Goal: Task Accomplishment & Management: Use online tool/utility

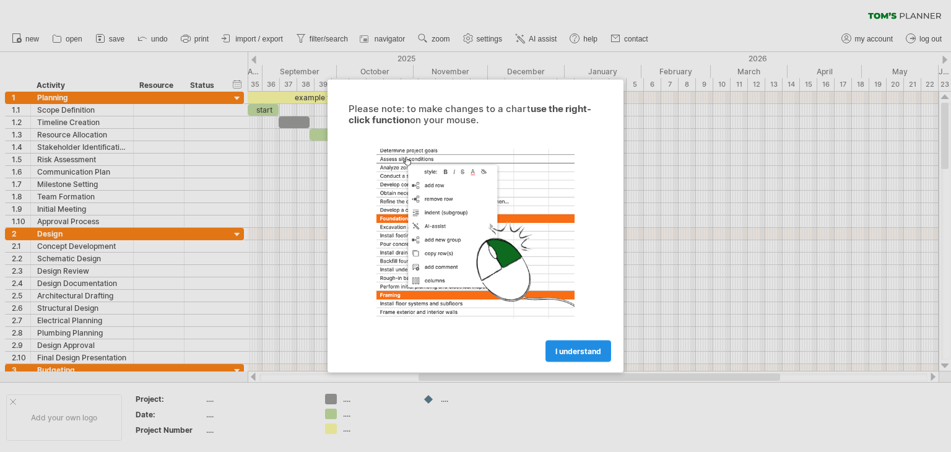
click at [595, 352] on span "I understand" at bounding box center [579, 351] width 46 height 9
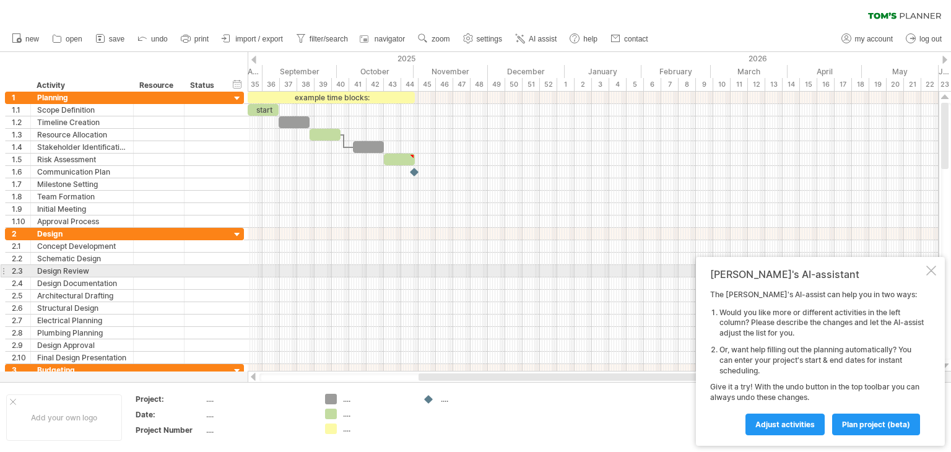
click at [934, 276] on div "[PERSON_NAME]'s AI-assistant The [PERSON_NAME]'s AI-assist can help you in two …" at bounding box center [820, 351] width 249 height 189
click at [931, 271] on div at bounding box center [932, 271] width 10 height 10
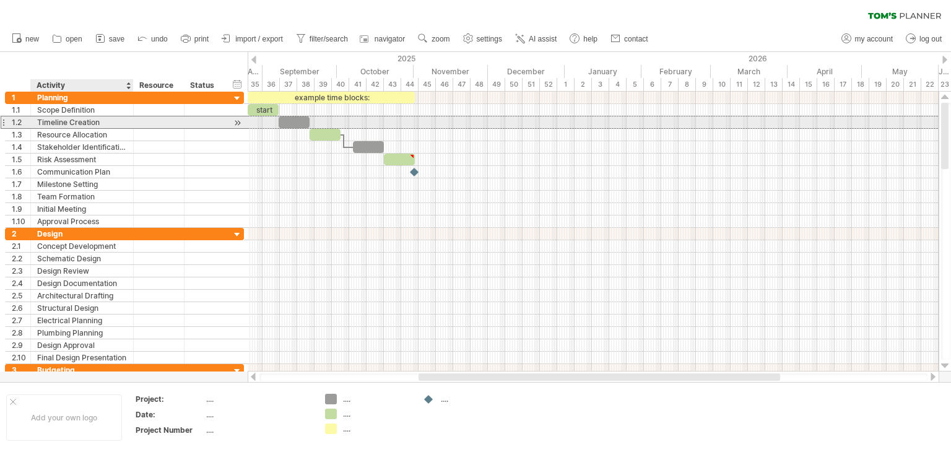
click at [92, 117] on div "Timeline Creation" at bounding box center [82, 122] width 90 height 12
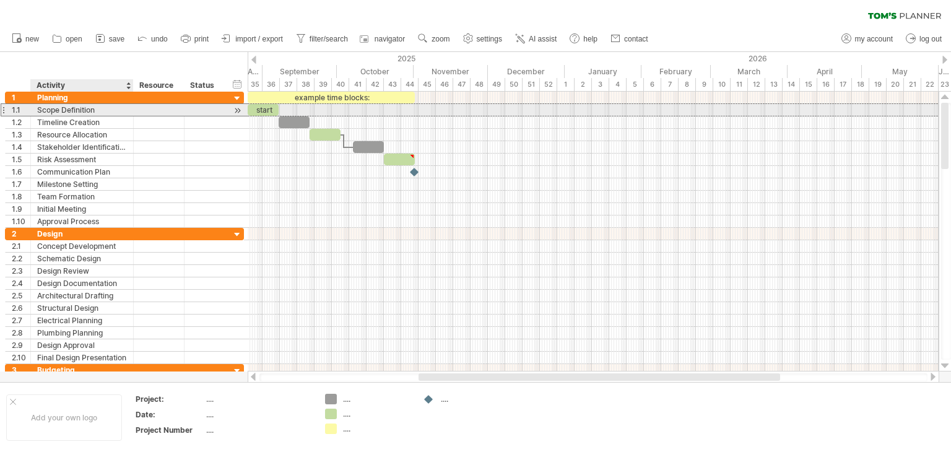
click at [99, 110] on div "Scope Definition" at bounding box center [82, 110] width 90 height 12
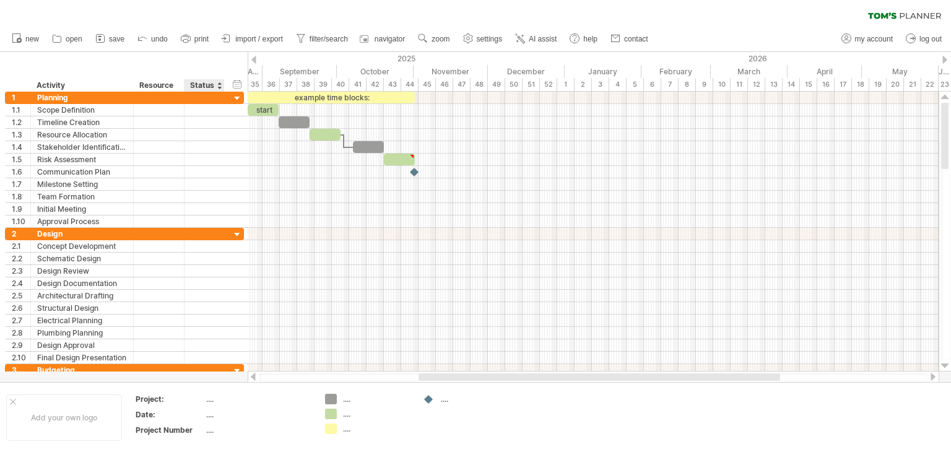
click at [222, 89] on div at bounding box center [224, 85] width 4 height 12
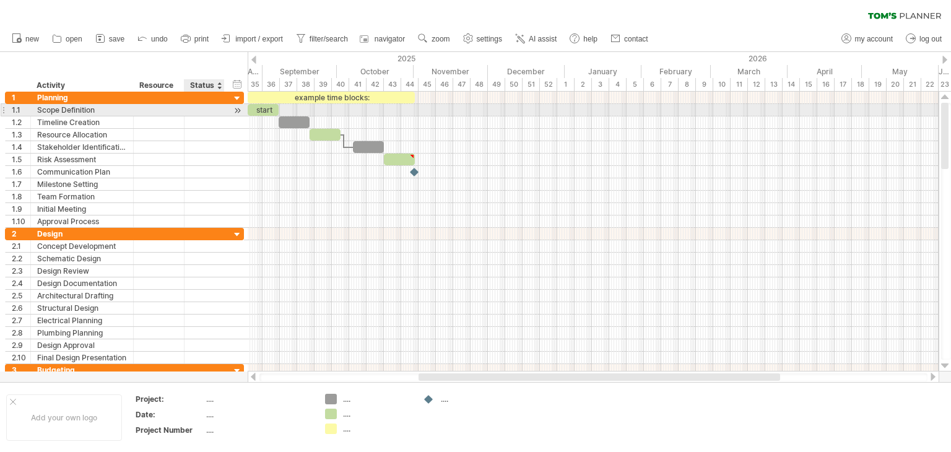
click at [220, 109] on div at bounding box center [223, 110] width 6 height 12
click at [239, 111] on div at bounding box center [238, 110] width 12 height 13
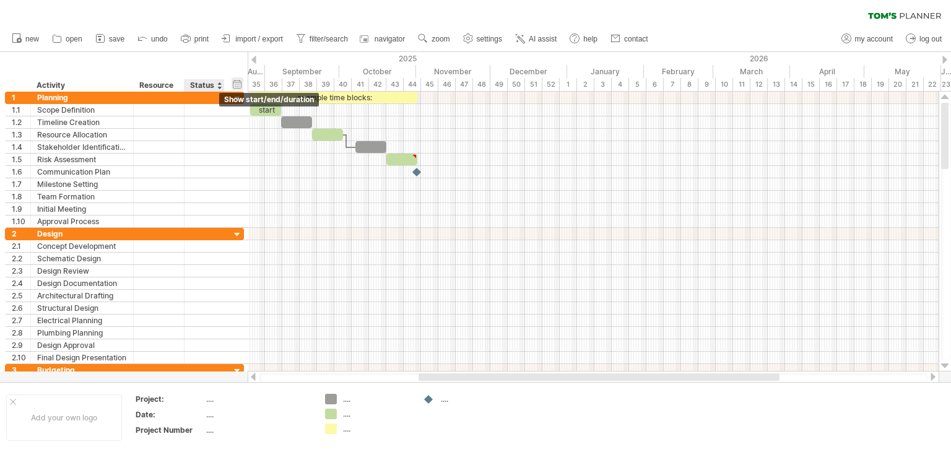
click at [237, 85] on div "hide start/end/duration show start/end/duration" at bounding box center [238, 83] width 12 height 13
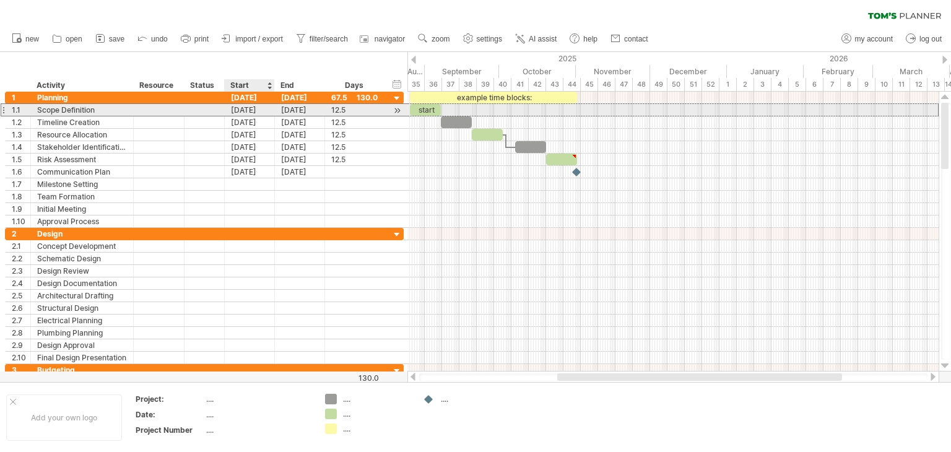
click at [250, 112] on div "[DATE]" at bounding box center [250, 110] width 50 height 12
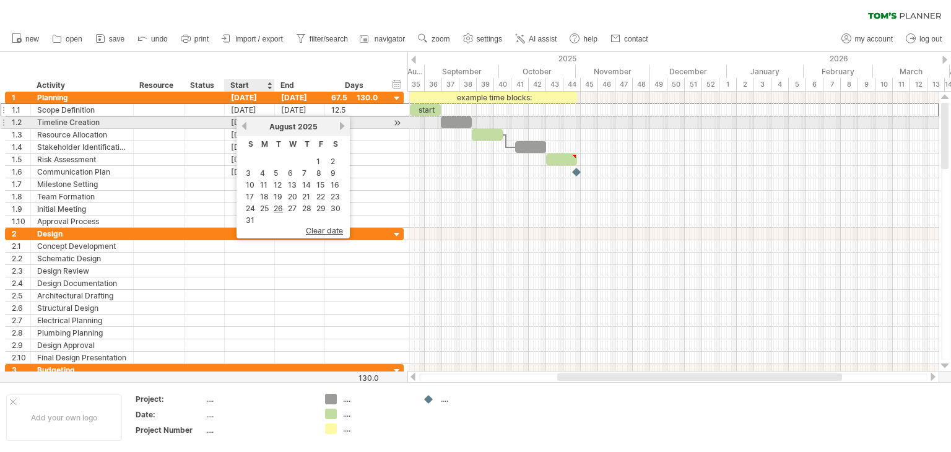
click at [240, 126] on link "previous" at bounding box center [244, 125] width 9 height 9
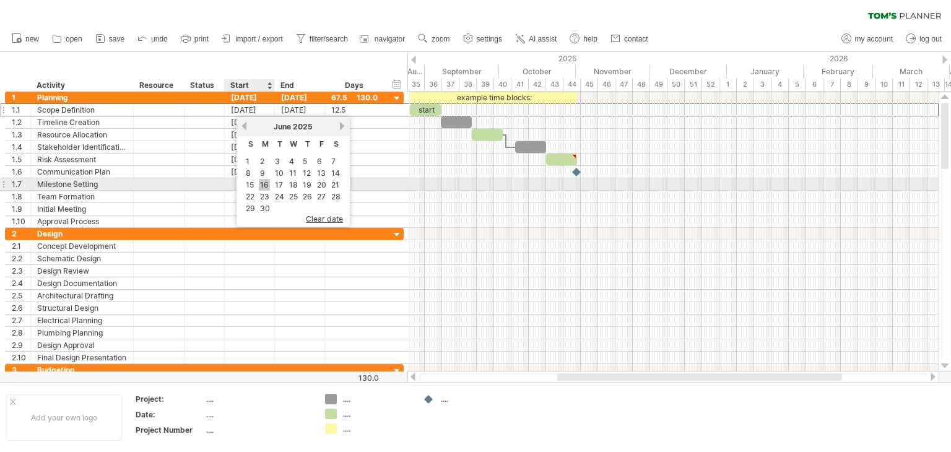
click at [263, 183] on link "16" at bounding box center [264, 185] width 11 height 12
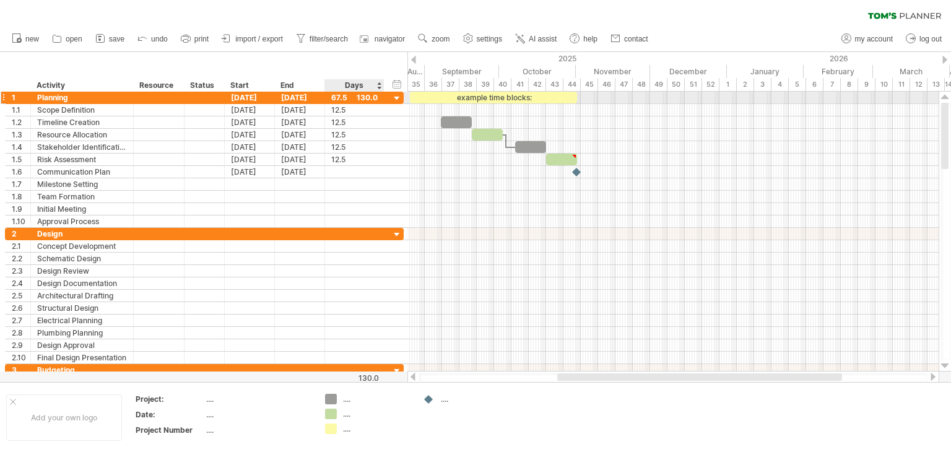
click at [400, 95] on div at bounding box center [397, 99] width 12 height 12
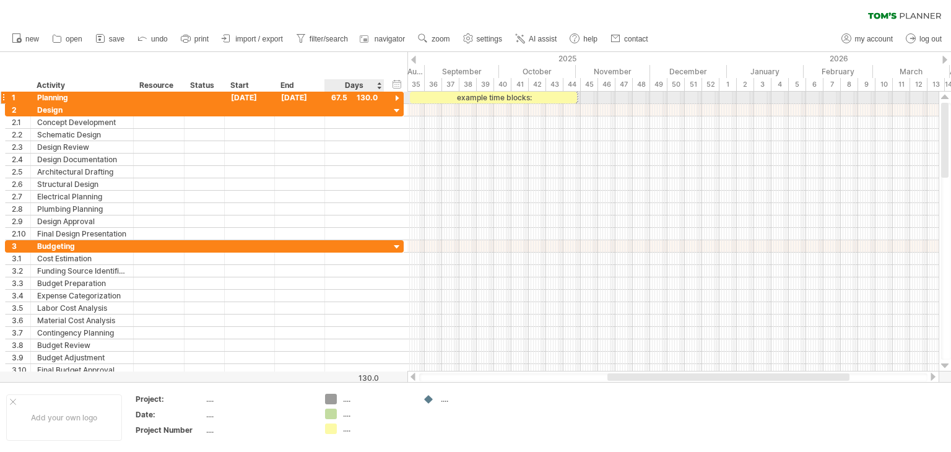
click at [400, 95] on div at bounding box center [397, 99] width 12 height 12
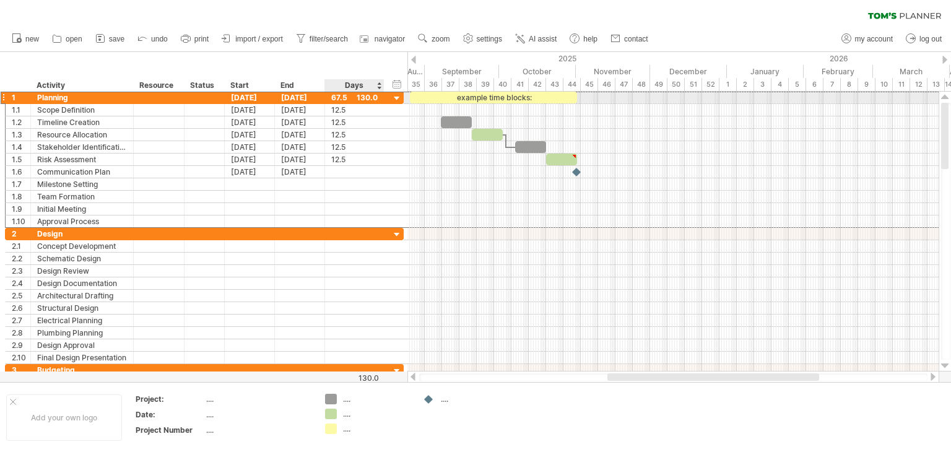
click at [362, 96] on div "67.5" at bounding box center [354, 98] width 46 height 12
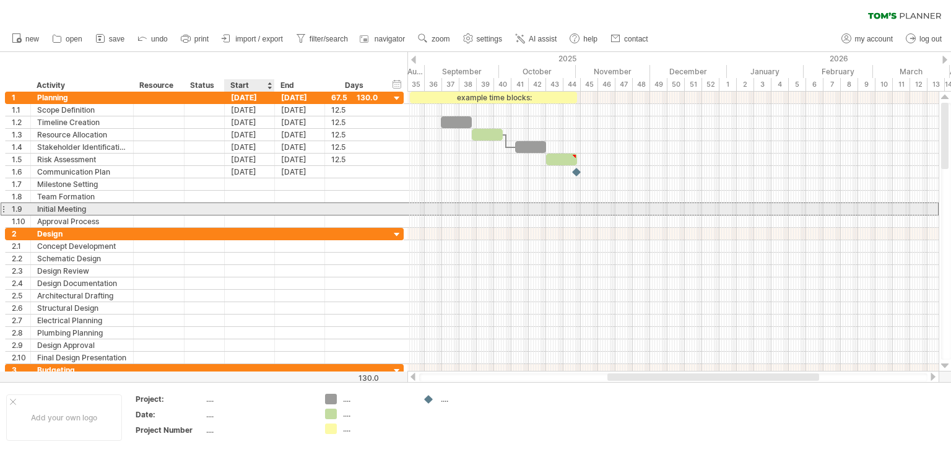
click at [280, 206] on div at bounding box center [300, 209] width 50 height 12
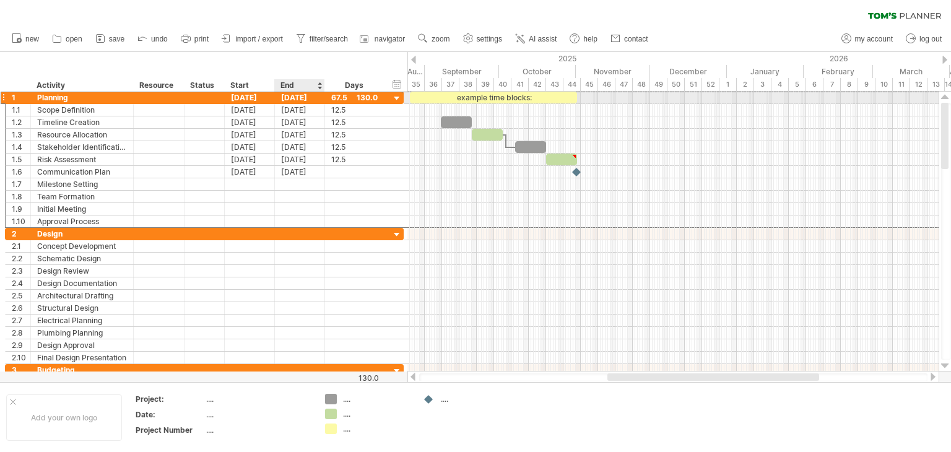
click at [313, 97] on div "[DATE]" at bounding box center [300, 98] width 50 height 12
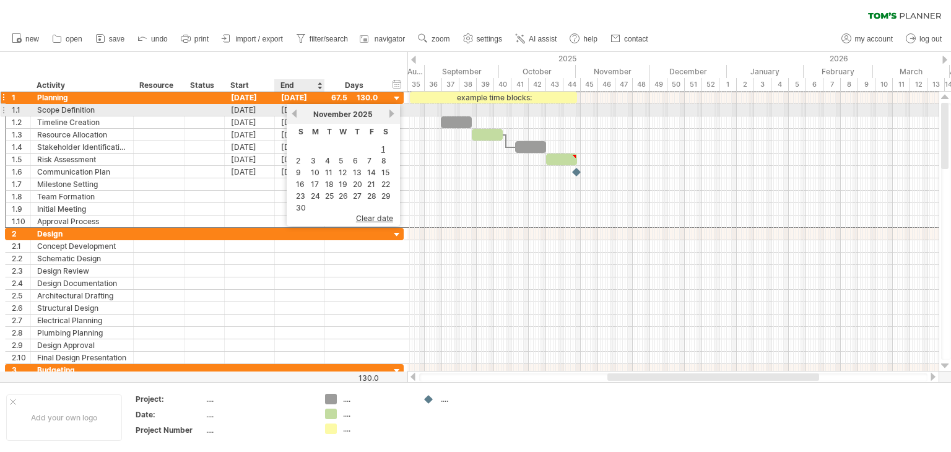
click at [299, 115] on div "[DATE]" at bounding box center [344, 114] width 90 height 9
click at [294, 112] on link "previous" at bounding box center [294, 113] width 9 height 9
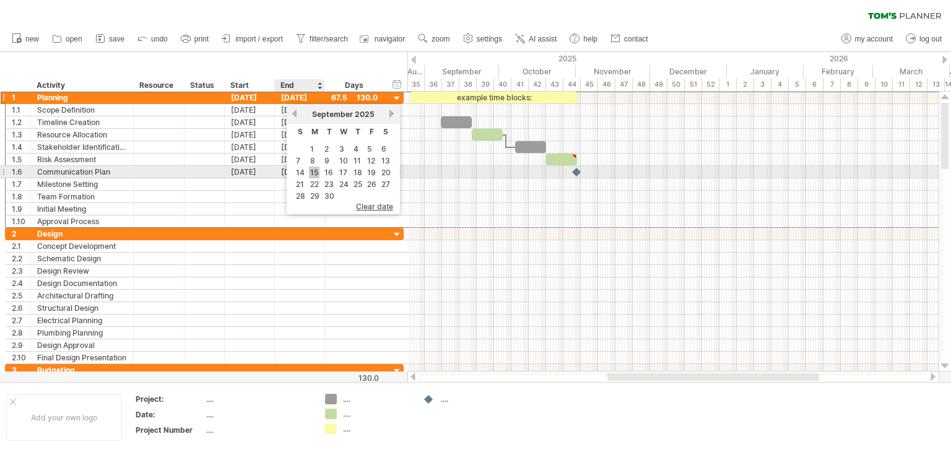
click at [315, 171] on link "15" at bounding box center [314, 173] width 11 height 12
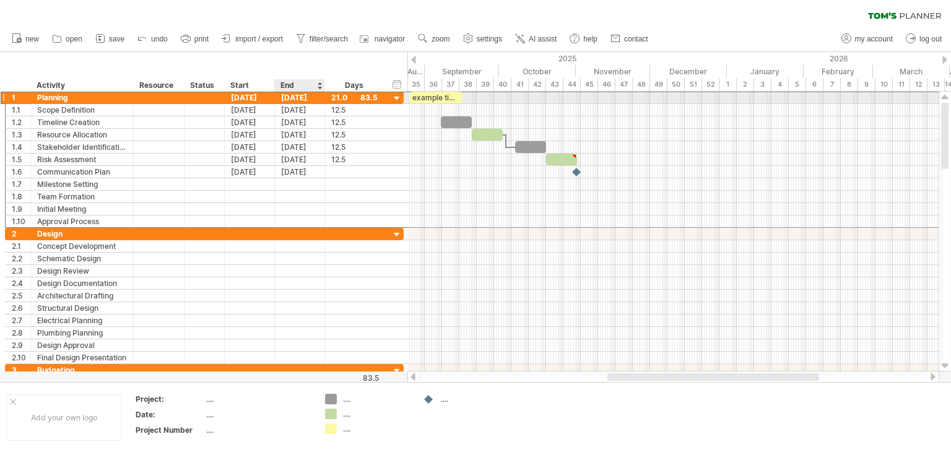
click at [302, 100] on div "[DATE]" at bounding box center [300, 98] width 50 height 12
